Goal: Understand process/instructions: Learn how to perform a task or action

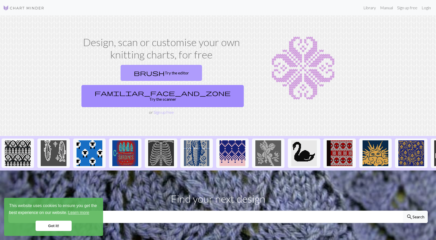
click at [130, 72] on link "brush Try the editor" at bounding box center [161, 73] width 81 height 16
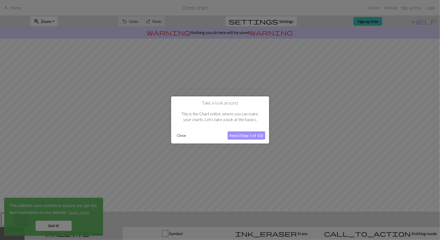
click at [240, 135] on button "Next (Step 1 of 10)" at bounding box center [247, 136] width 38 height 8
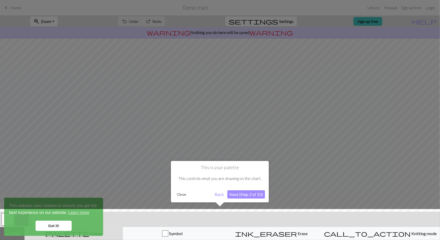
click at [240, 196] on button "Next (Step 2 of 10)" at bounding box center [246, 195] width 38 height 8
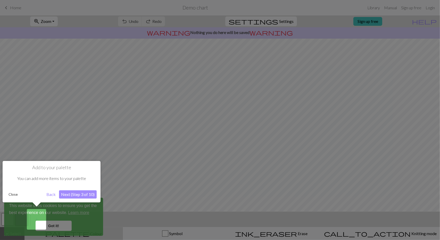
click at [84, 193] on button "Next (Step 3 of 10)" at bounding box center [78, 195] width 38 height 8
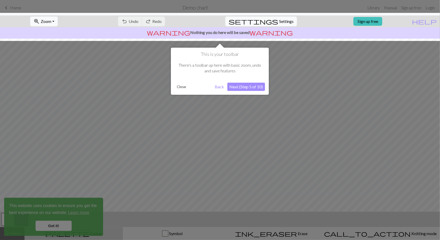
click at [241, 85] on button "Next (Step 5 of 10)" at bounding box center [246, 87] width 38 height 8
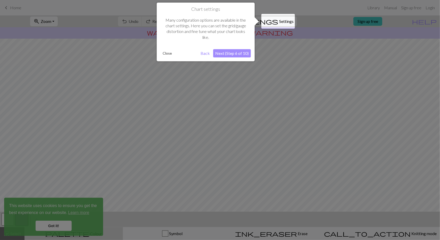
click at [233, 53] on button "Next (Step 6 of 10)" at bounding box center [232, 53] width 38 height 8
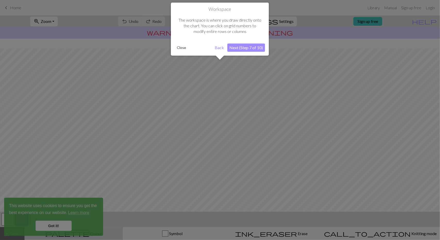
scroll to position [19, 0]
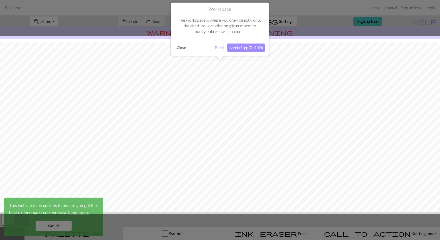
click at [239, 47] on button "Next (Step 7 of 10)" at bounding box center [246, 48] width 38 height 8
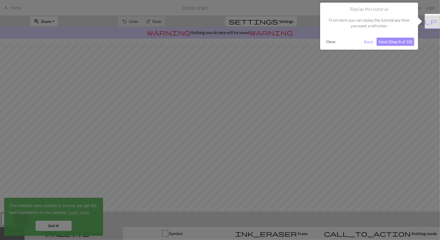
click at [396, 43] on button "Next (Step 8 of 10)" at bounding box center [396, 42] width 38 height 8
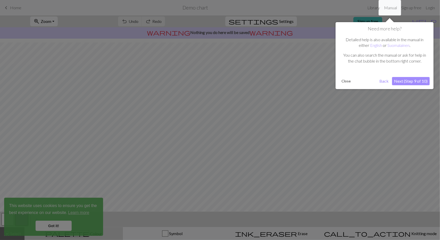
click at [406, 79] on button "Next (Step 9 of 10)" at bounding box center [411, 81] width 38 height 8
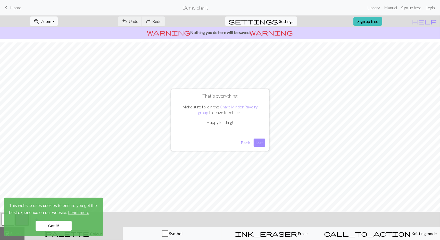
click at [258, 144] on button "Last" at bounding box center [260, 143] width 12 height 8
click at [64, 226] on link "Got it!" at bounding box center [54, 226] width 36 height 10
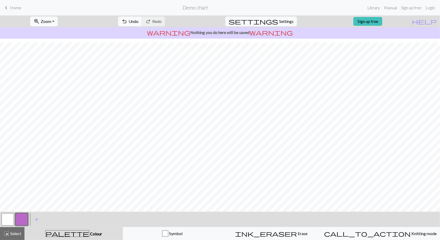
click at [7, 219] on button "button" at bounding box center [8, 219] width 12 height 12
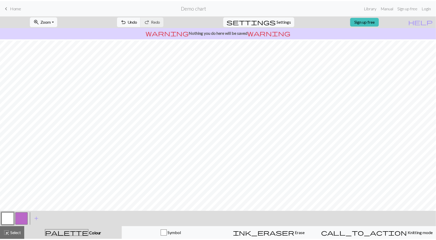
scroll to position [0, 0]
